Goal: Task Accomplishment & Management: Manage account settings

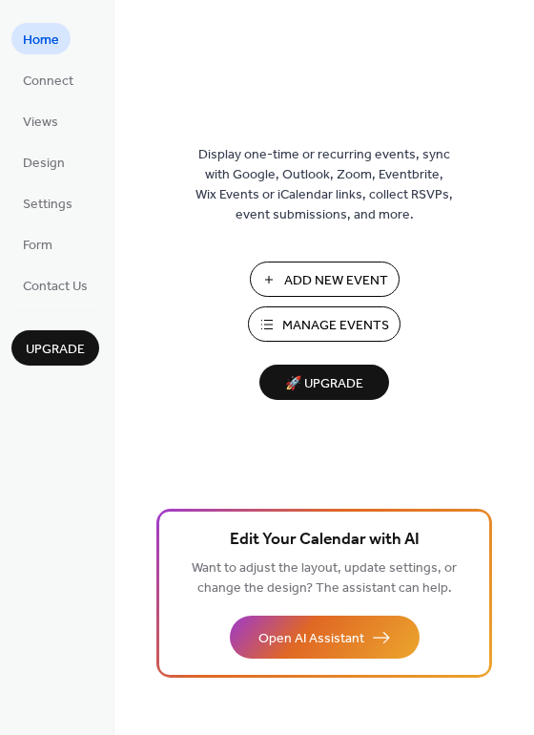
click at [297, 328] on span "Manage Events" at bounding box center [335, 326] width 107 height 20
click at [41, 84] on span "Connect" at bounding box center [48, 82] width 51 height 20
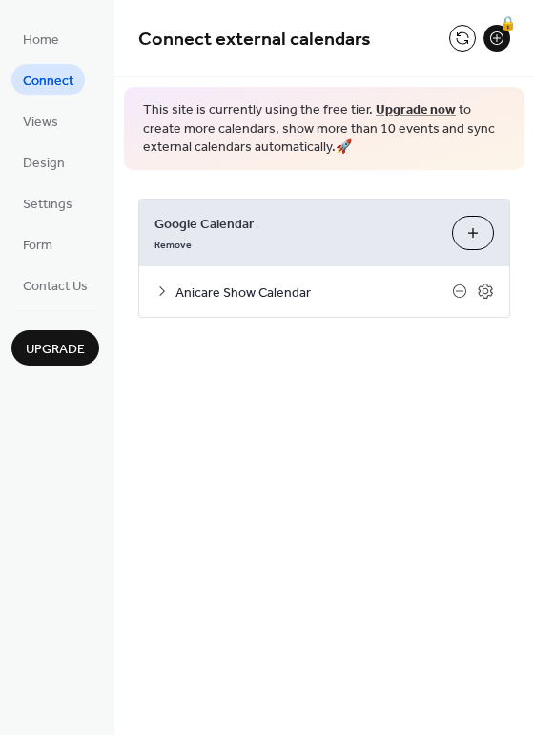
click at [161, 289] on icon at bounding box center [162, 290] width 15 height 15
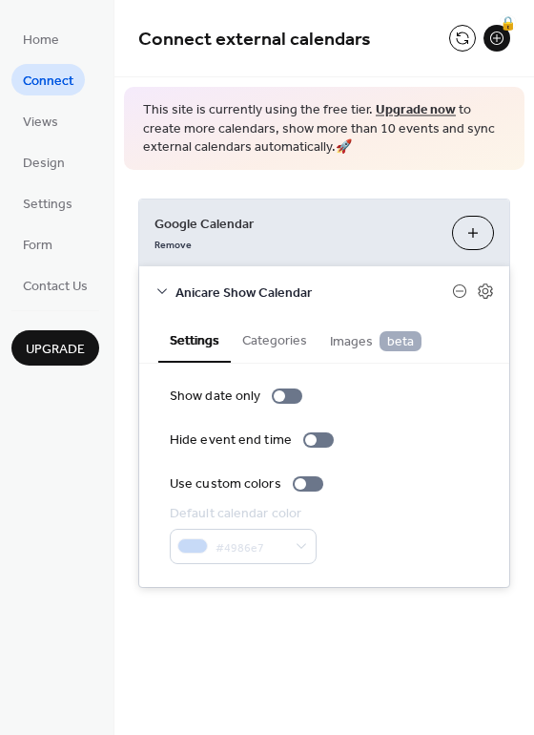
click at [301, 220] on span "Google Calendar" at bounding box center [296, 224] width 282 height 20
click at [232, 220] on span "Google Calendar" at bounding box center [296, 224] width 282 height 20
click at [52, 210] on span "Settings" at bounding box center [48, 205] width 50 height 20
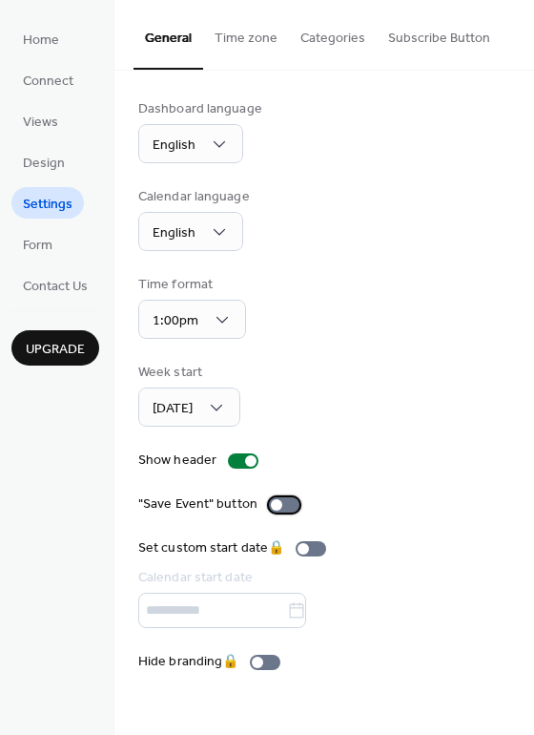
click at [286, 501] on div at bounding box center [284, 504] width 31 height 15
click at [361, 474] on div "Dashboard language English Calendar language English Time format 1:00pm Week st…" at bounding box center [324, 385] width 372 height 572
click at [328, 45] on button "Categories" at bounding box center [333, 34] width 88 height 68
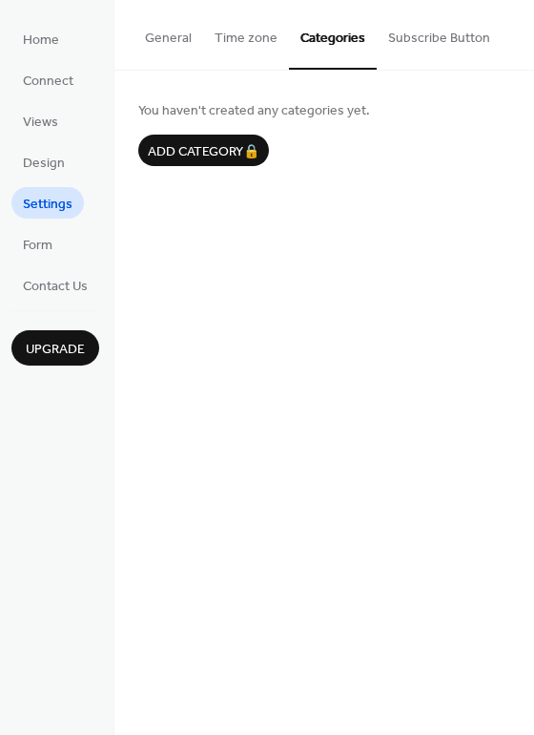
click at [377, 41] on button "Subscribe Button" at bounding box center [439, 34] width 125 height 68
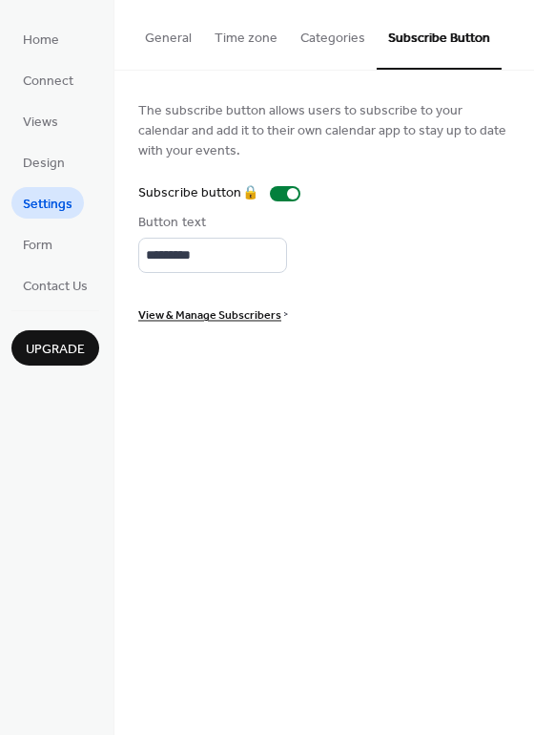
click at [242, 44] on button "Time zone" at bounding box center [246, 34] width 86 height 68
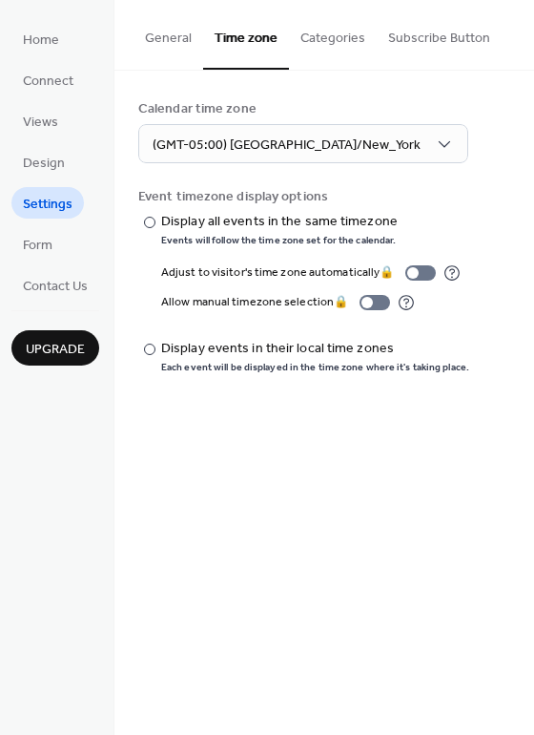
click at [182, 42] on button "General" at bounding box center [169, 34] width 70 height 68
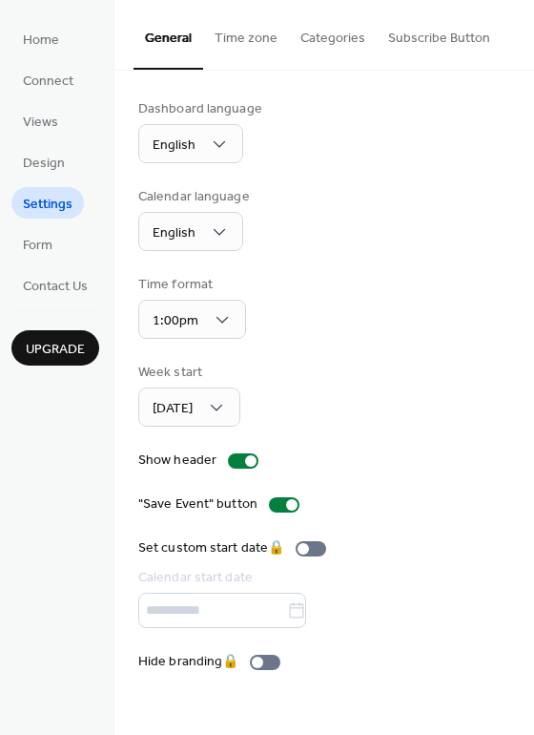
click at [71, 32] on ul "Home Connect Views Design Settings Form Contact Us" at bounding box center [55, 162] width 88 height 278
click at [52, 76] on span "Connect" at bounding box center [48, 82] width 51 height 20
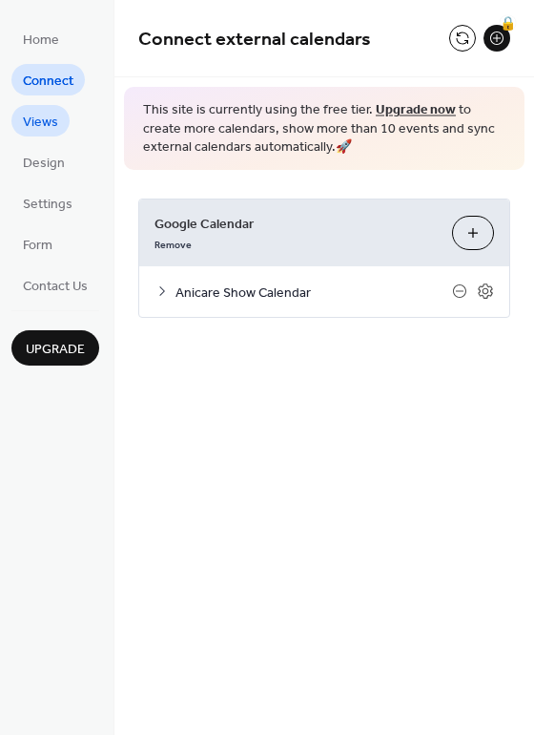
click at [49, 122] on span "Views" at bounding box center [40, 123] width 35 height 20
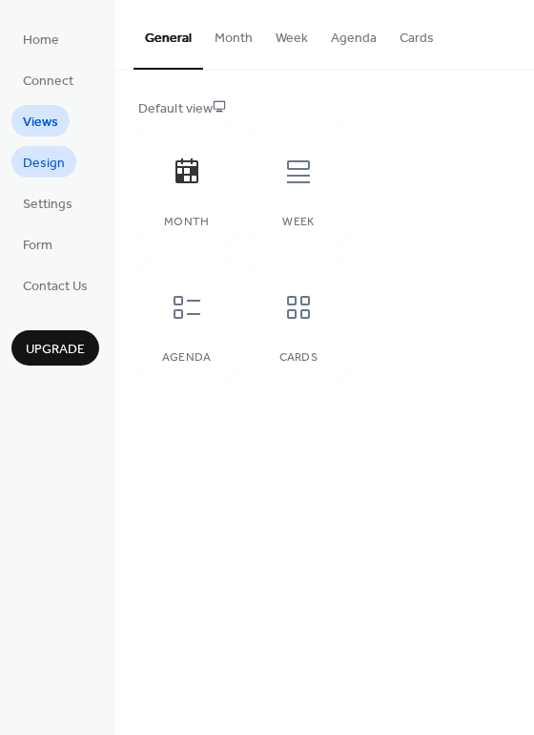
click at [52, 157] on span "Design" at bounding box center [44, 164] width 42 height 20
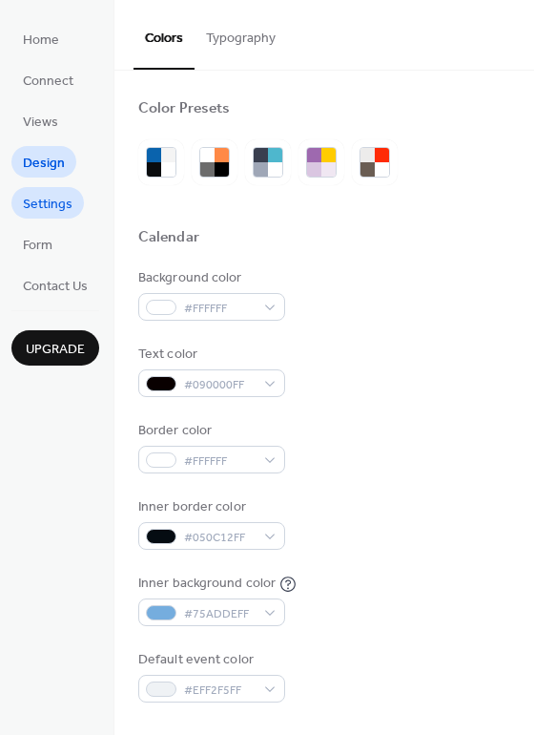
click at [68, 189] on link "Settings" at bounding box center [47, 202] width 73 height 31
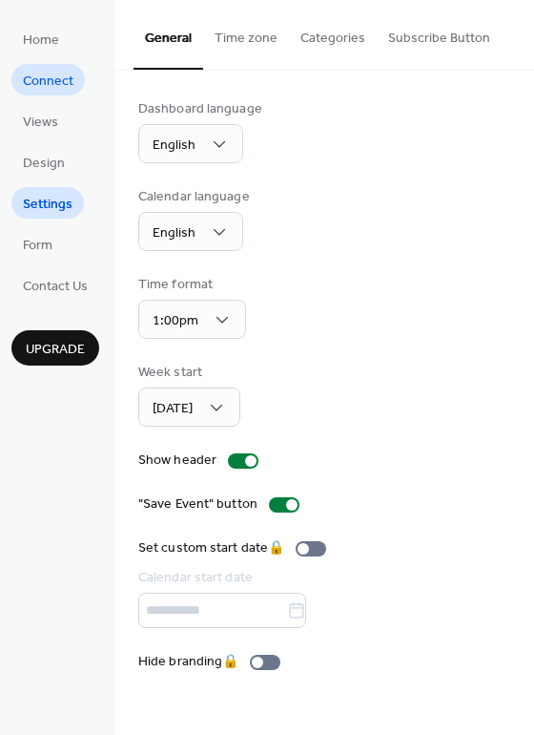
click at [70, 89] on span "Connect" at bounding box center [48, 82] width 51 height 20
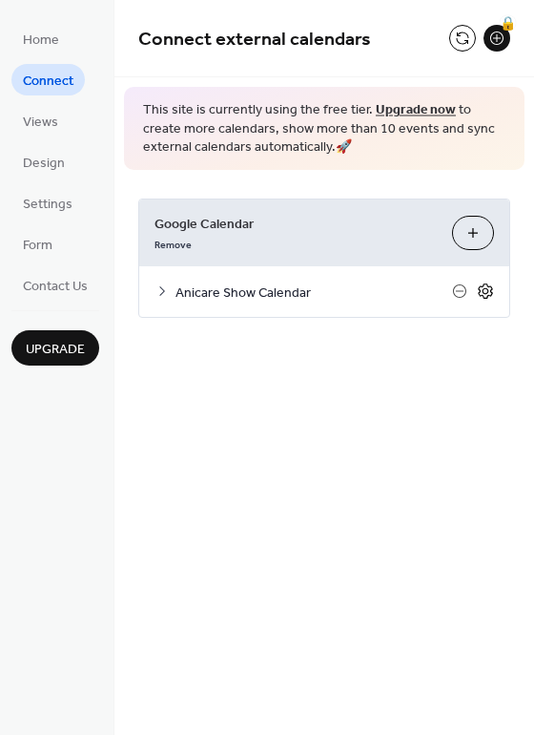
click at [481, 286] on icon at bounding box center [485, 290] width 14 height 15
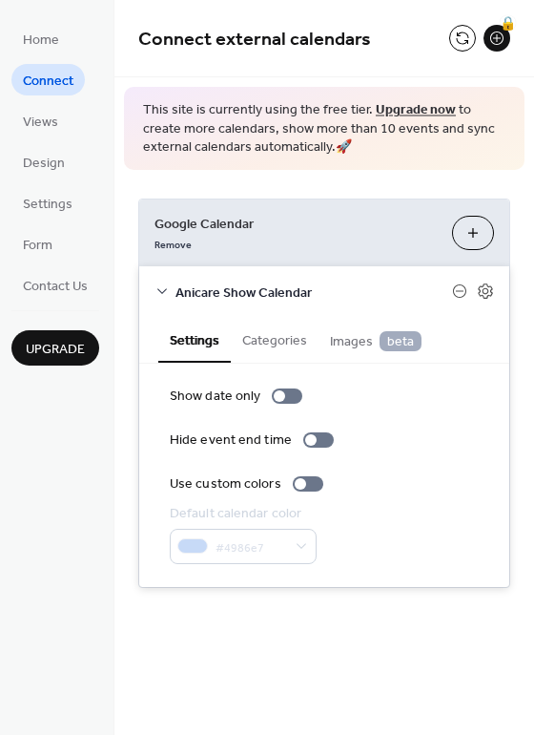
click at [354, 339] on span "Images beta" at bounding box center [376, 341] width 92 height 21
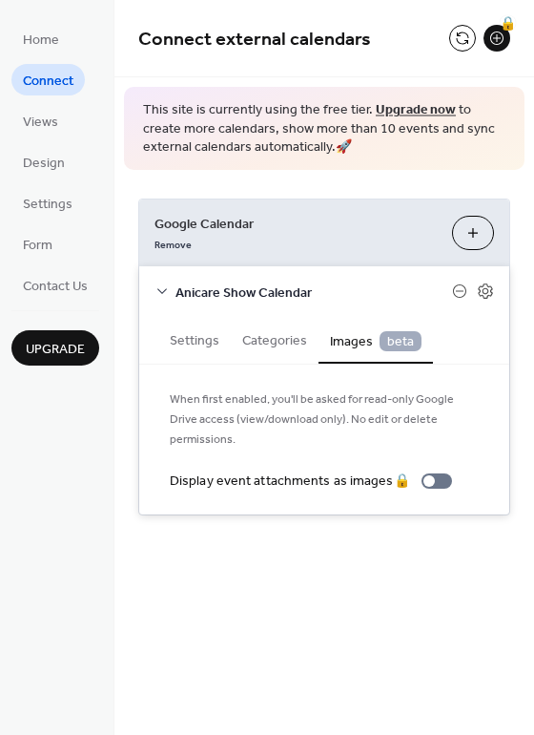
click at [291, 339] on button "Categories" at bounding box center [275, 339] width 88 height 44
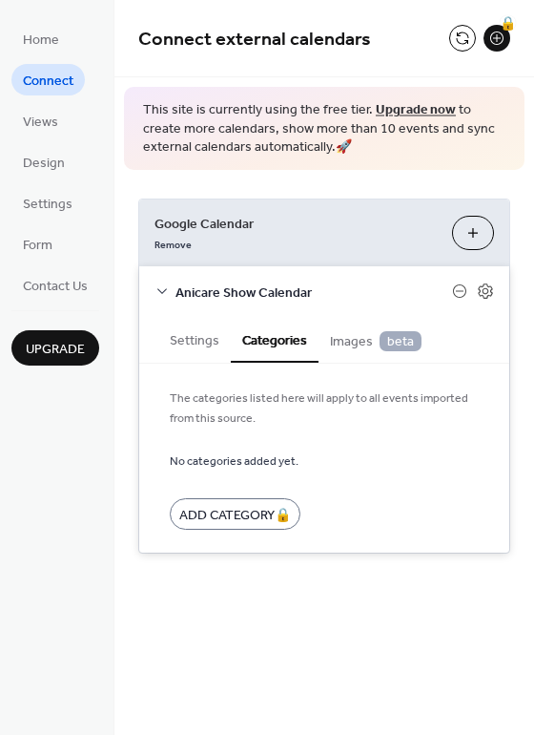
click at [187, 313] on div "Anicare Show Calendar" at bounding box center [324, 291] width 370 height 51
click at [189, 337] on button "Settings" at bounding box center [194, 339] width 73 height 44
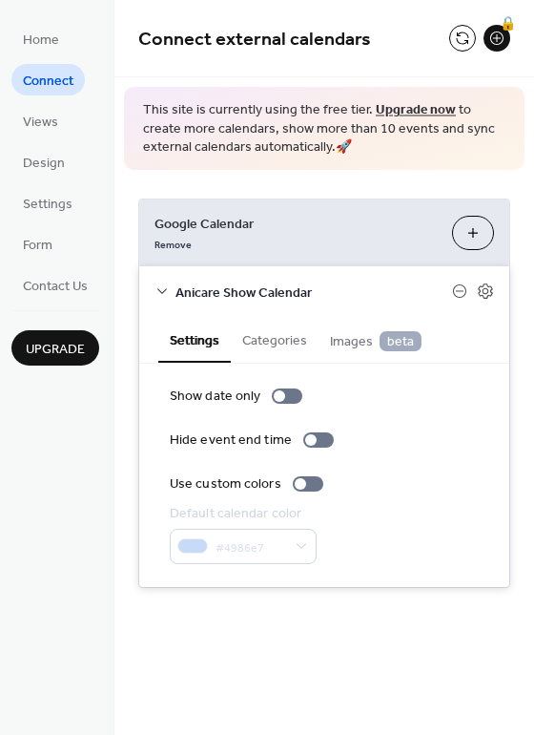
click at [472, 241] on button "Choose Calendars" at bounding box center [473, 233] width 42 height 34
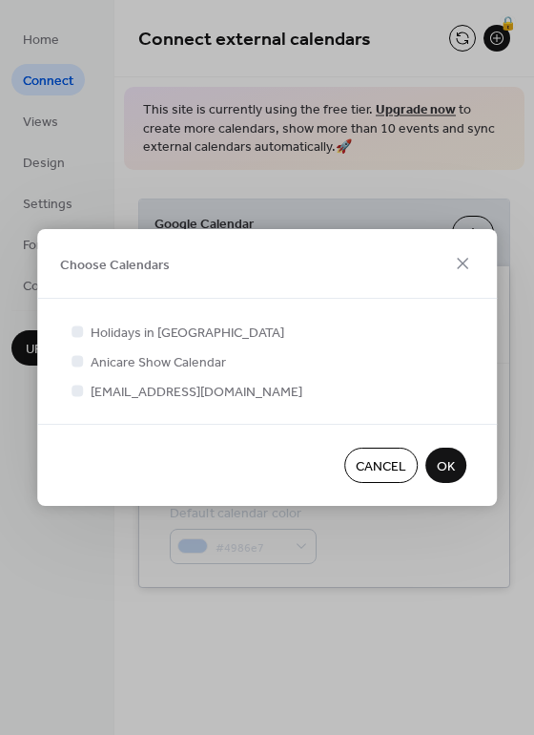
click at [457, 465] on button "OK" at bounding box center [446, 464] width 41 height 35
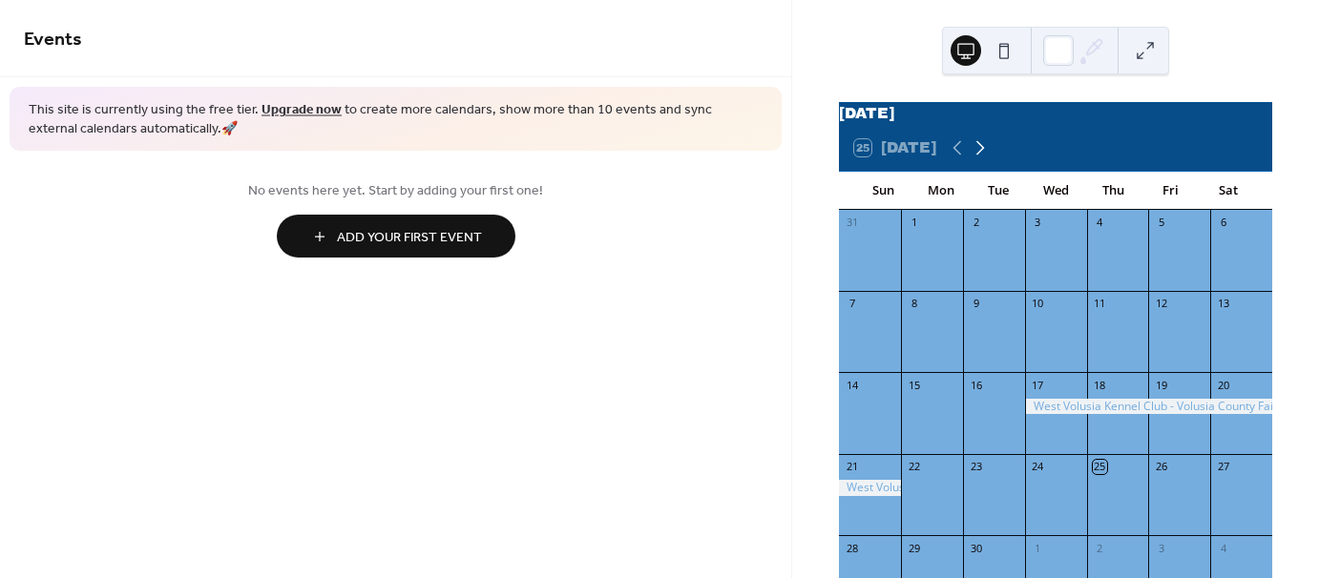
click at [973, 153] on icon at bounding box center [979, 147] width 23 height 23
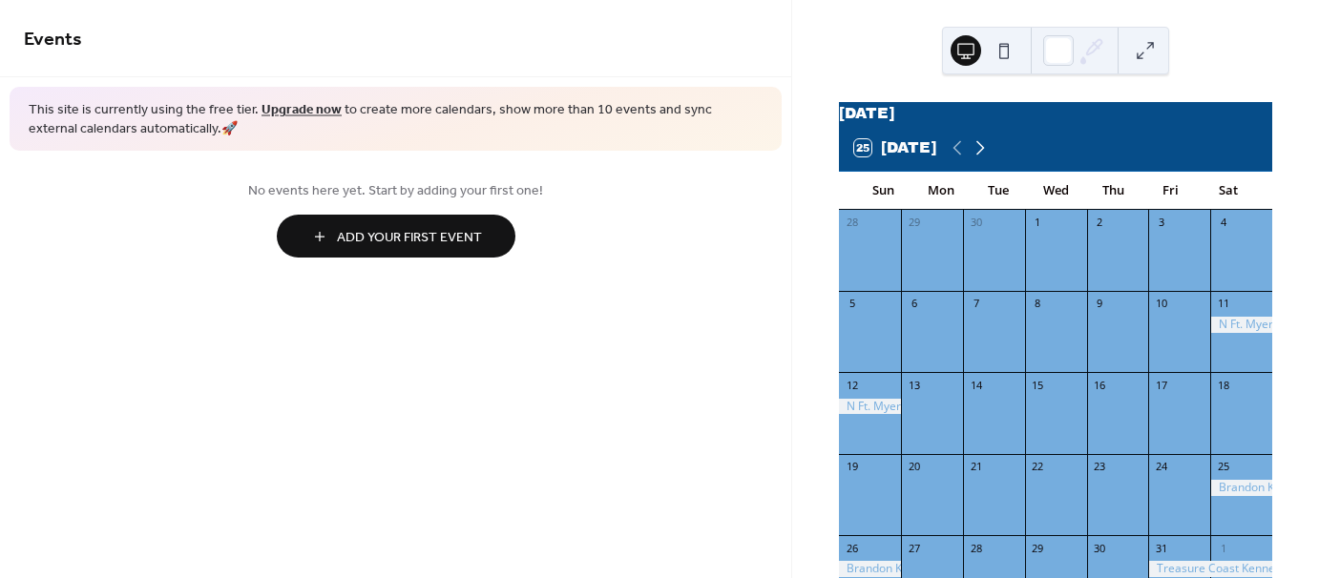
click at [973, 153] on icon at bounding box center [979, 147] width 23 height 23
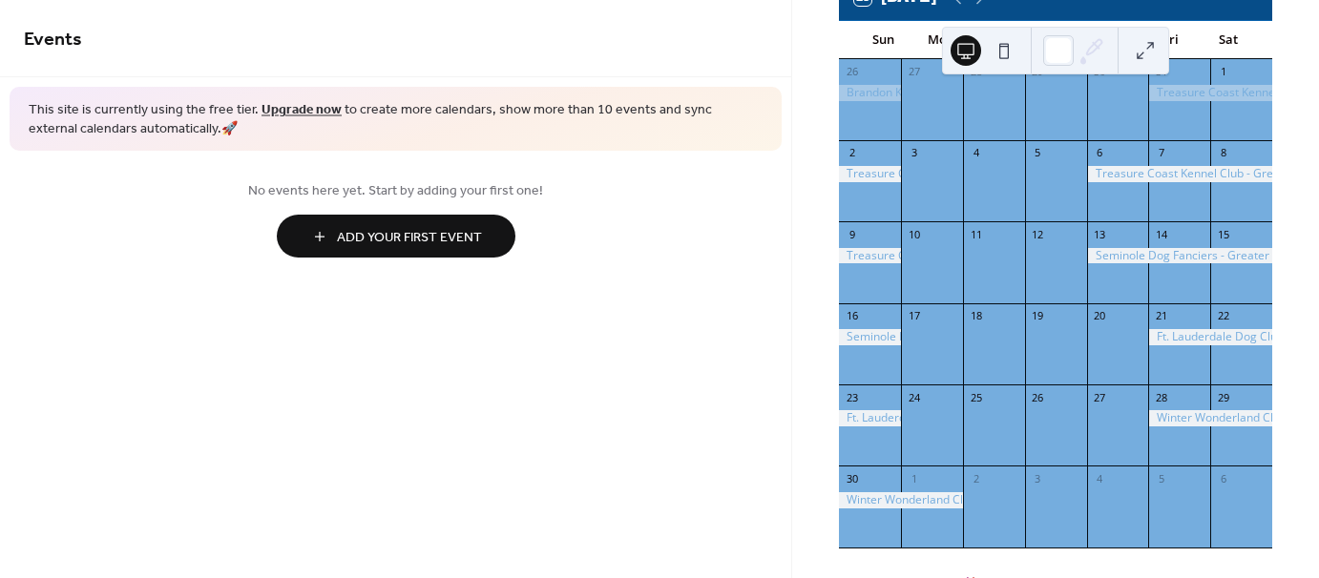
scroll to position [191, 0]
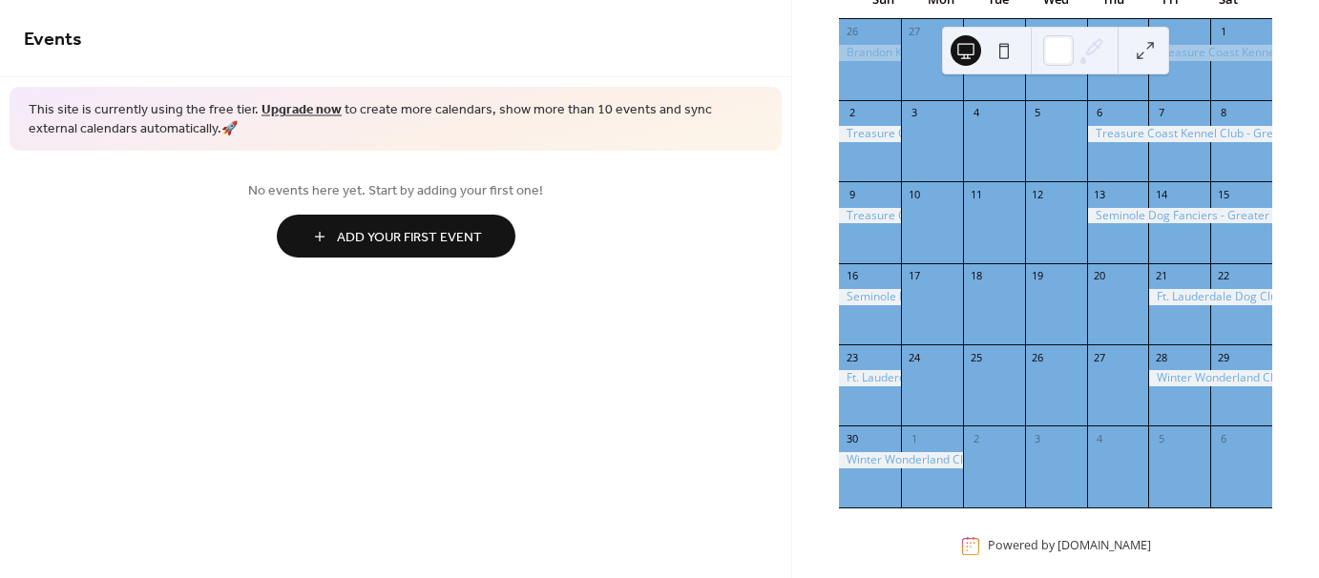
click at [1217, 305] on div at bounding box center [1210, 297] width 124 height 16
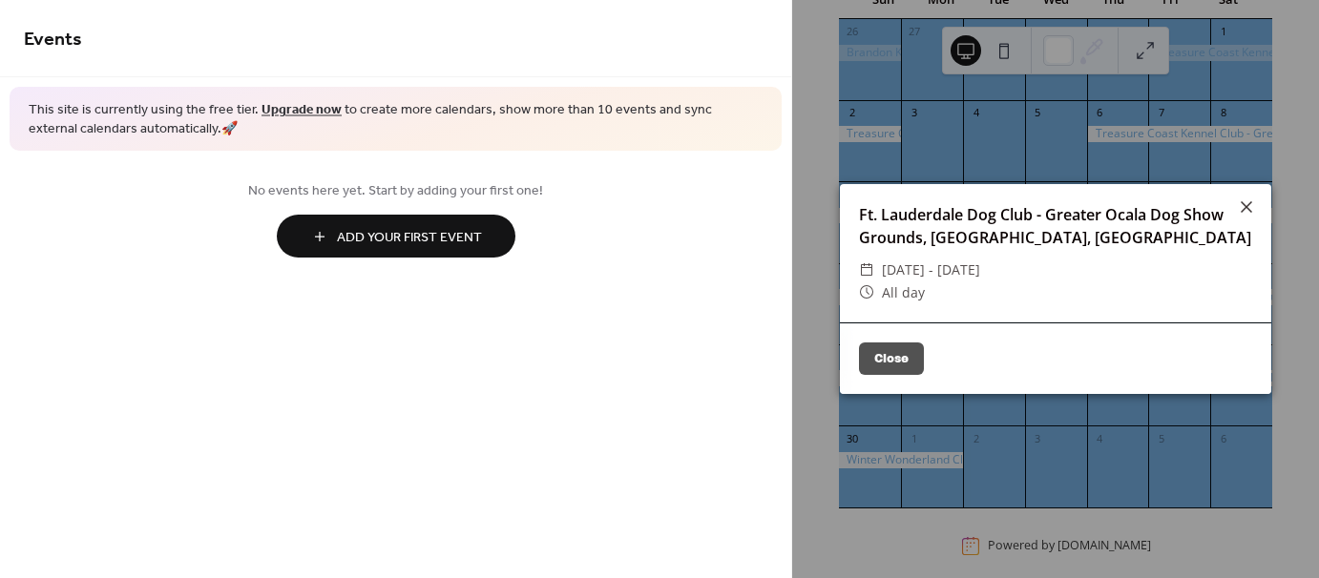
click at [912, 357] on button "Close" at bounding box center [891, 359] width 65 height 32
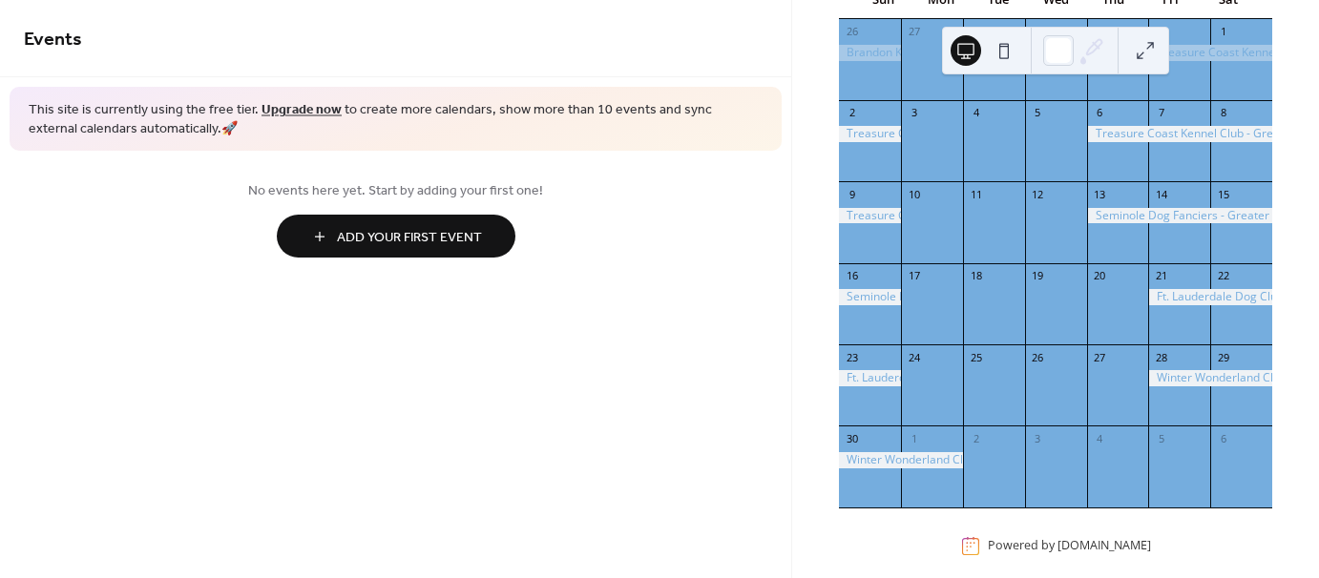
click at [1175, 305] on div at bounding box center [1210, 297] width 124 height 16
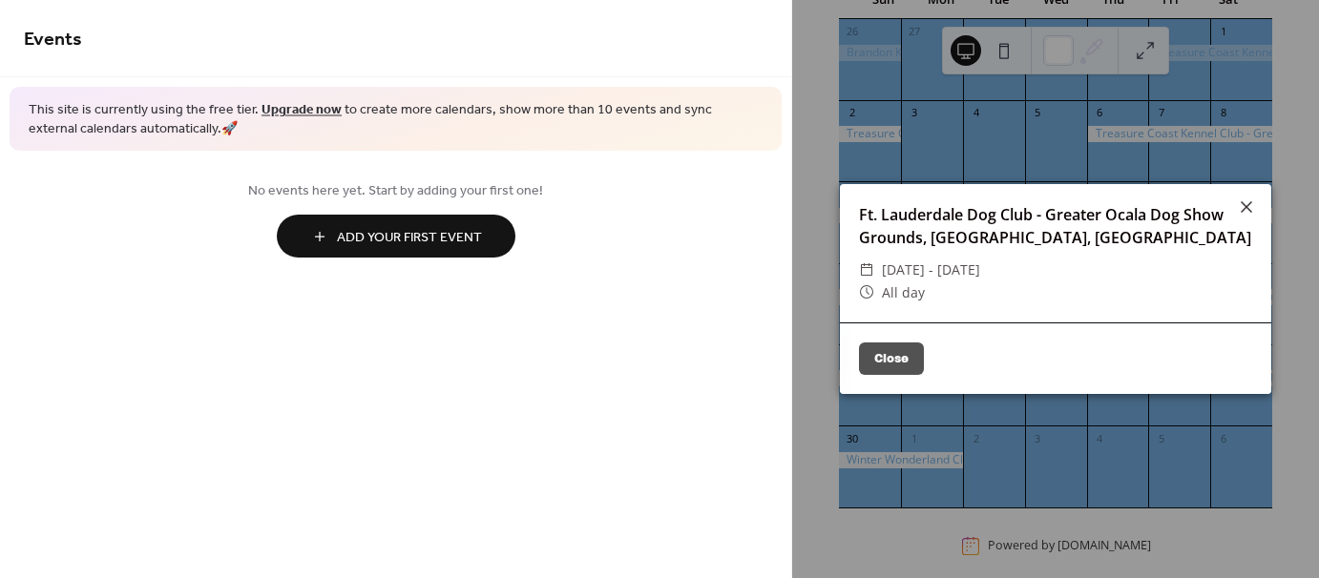
click at [896, 353] on button "Close" at bounding box center [891, 359] width 65 height 32
